Goal: Navigation & Orientation: Go to known website

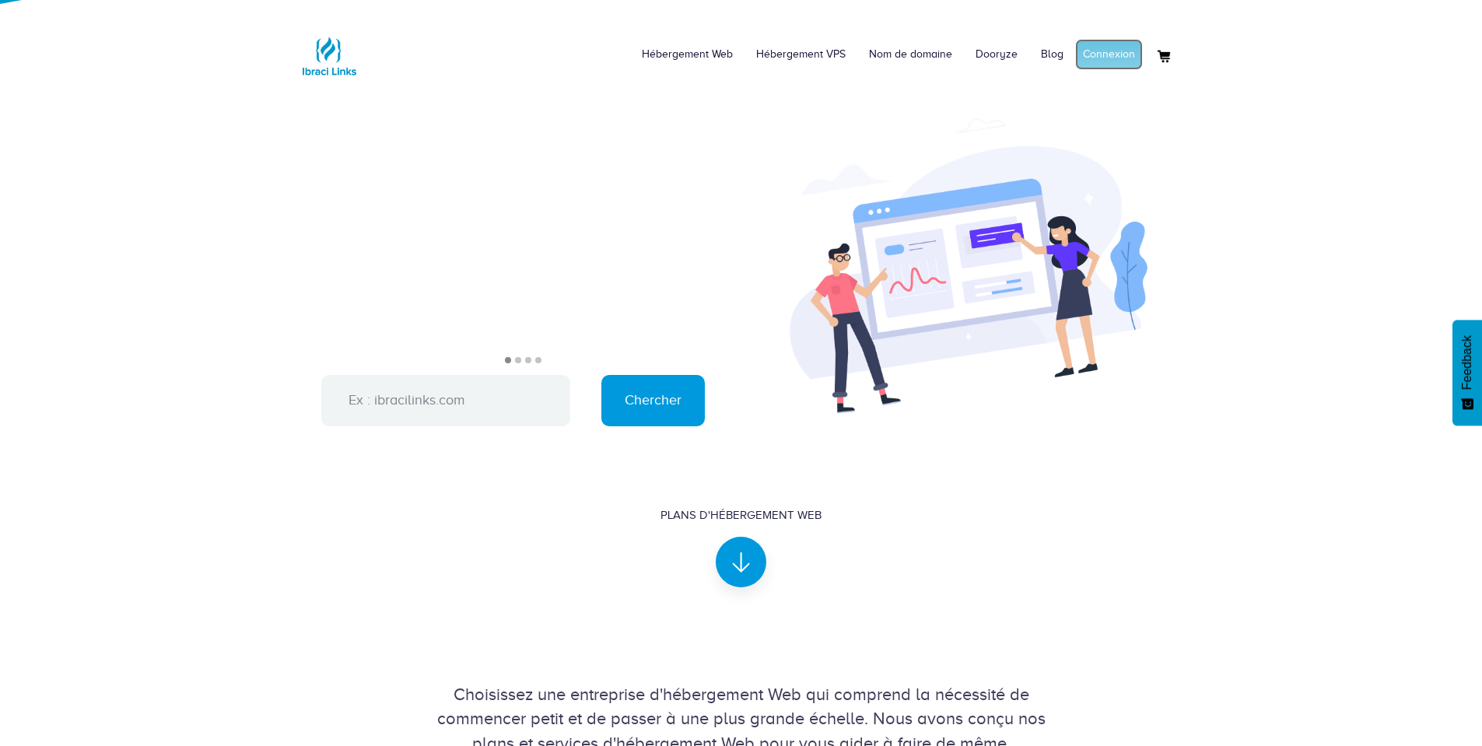
click at [1125, 52] on link "Connexion" at bounding box center [1109, 54] width 68 height 31
click at [1114, 43] on link "Mon compte" at bounding box center [1104, 54] width 75 height 31
click at [1102, 55] on link "Connexion" at bounding box center [1109, 54] width 68 height 31
